Goal: Find specific page/section: Find specific page/section

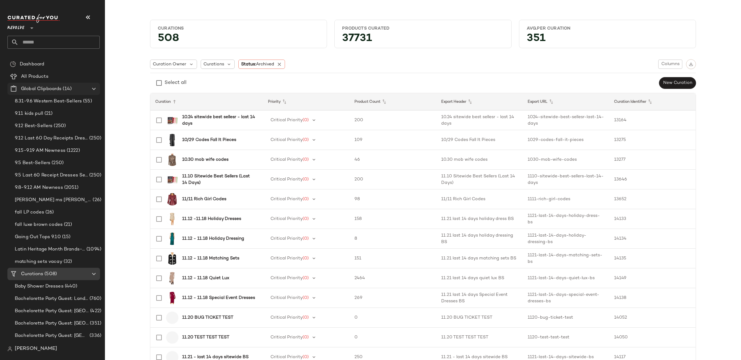
click at [93, 89] on icon at bounding box center [93, 88] width 7 height 7
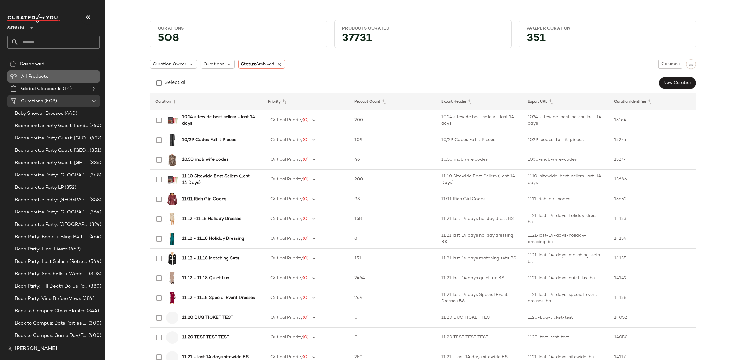
click at [52, 78] on div "All Products" at bounding box center [58, 76] width 78 height 7
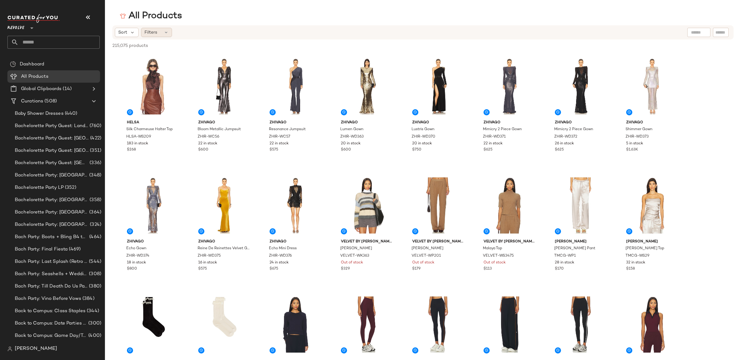
click at [151, 34] on span "Filters" at bounding box center [151, 32] width 13 height 6
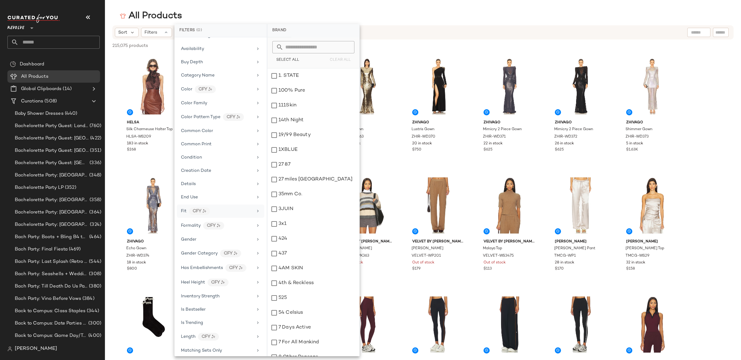
scroll to position [62, 0]
click at [217, 196] on div "End Use" at bounding box center [220, 199] width 87 height 12
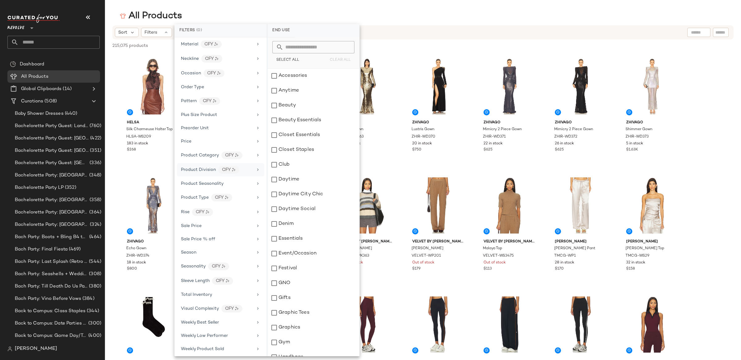
scroll to position [407, 0]
click at [107, 18] on div "All Products" at bounding box center [423, 16] width 636 height 12
